Goal: Transaction & Acquisition: Purchase product/service

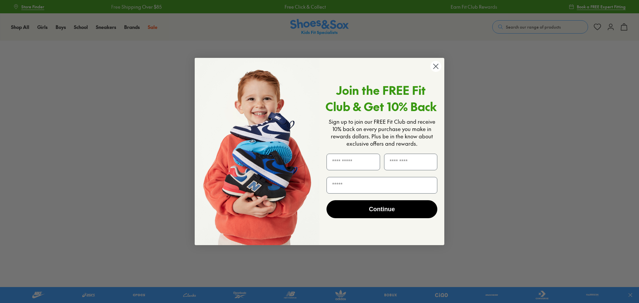
click at [434, 70] on circle "Close dialog" at bounding box center [436, 66] width 11 height 11
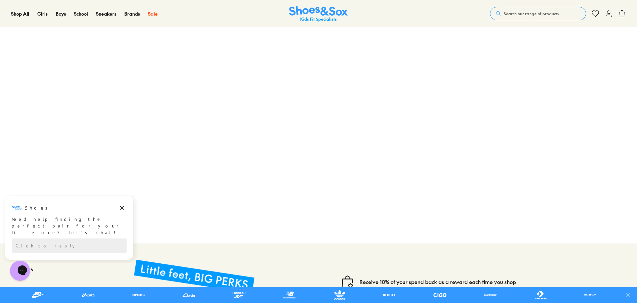
scroll to position [67, 0]
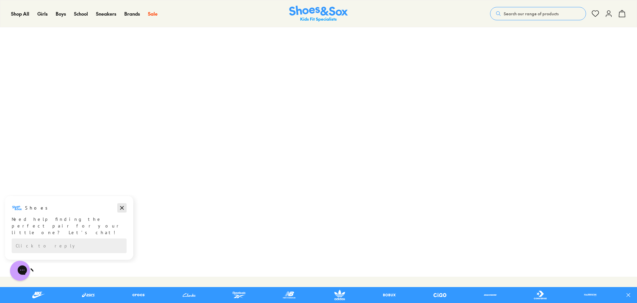
click at [122, 210] on icon "Dismiss campaign" at bounding box center [122, 208] width 7 height 8
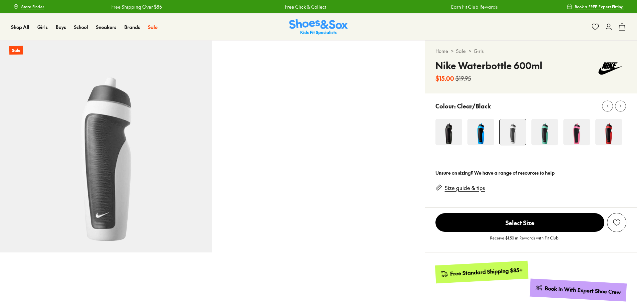
click at [605, 138] on img at bounding box center [608, 132] width 27 height 27
select select "*"
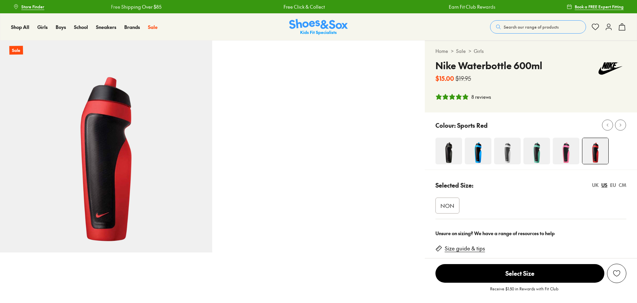
select select "*"
